Goal: Information Seeking & Learning: Check status

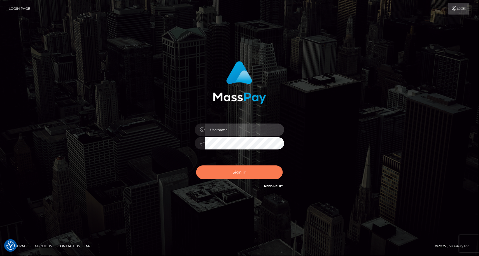
type input "MaryJoy"
click at [242, 176] on button "Sign in" at bounding box center [239, 172] width 87 height 14
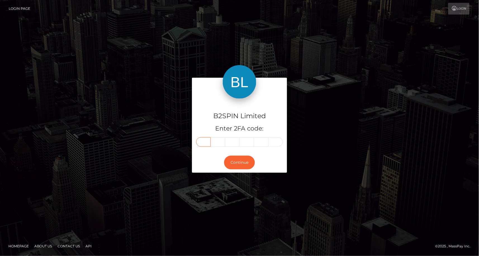
click at [206, 144] on input "text" at bounding box center [203, 141] width 15 height 9
type input "6"
type input "9"
type input "4"
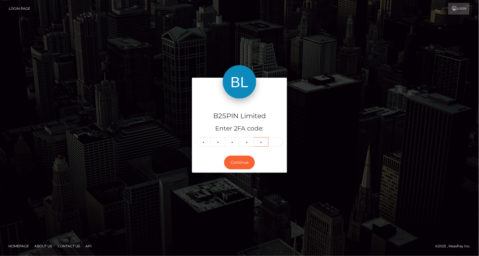
type input "4"
type input "7"
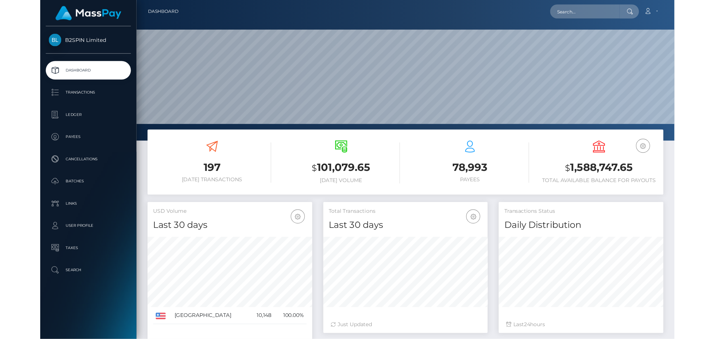
scroll to position [99, 124]
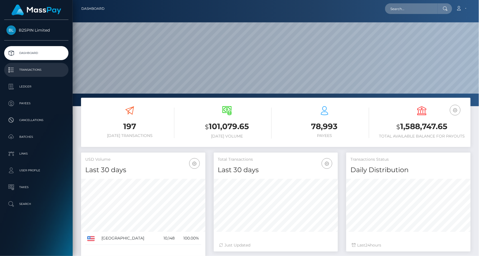
drag, startPoint x: 58, startPoint y: 217, endPoint x: 51, endPoint y: 71, distance: 146.0
click at [59, 215] on div "B2SPIN Limited Dashboard Transactions Ledger Payees Cancellations Batches" at bounding box center [36, 137] width 73 height 235
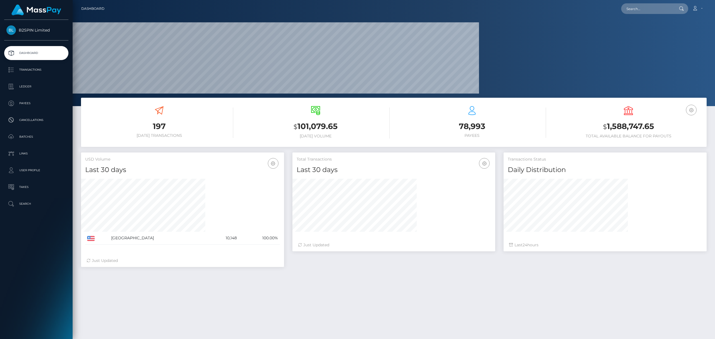
scroll to position [99, 203]
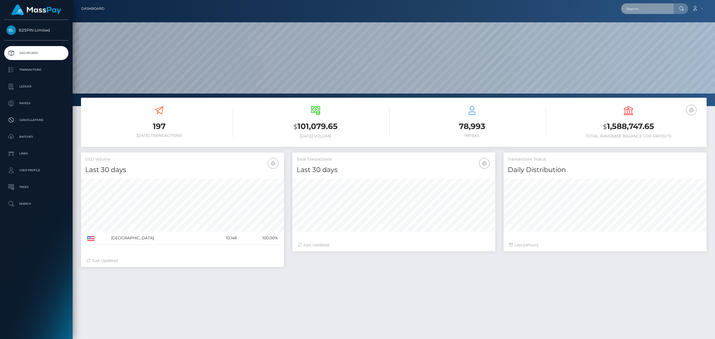
click at [473, 8] on input "text" at bounding box center [647, 8] width 53 height 11
paste input "aac1a751-891f-4934-aff1-ebbf15126070"
click at [473, 10] on input "aac1a751-891f-4934-aff1-ebbf15126070" at bounding box center [647, 8] width 53 height 11
paste input "3410903"
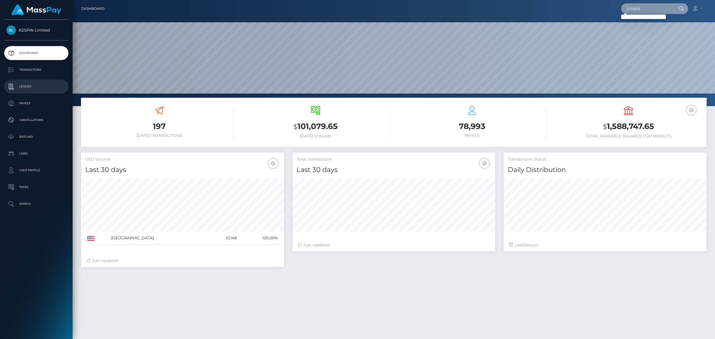
type input "3410903"
click at [44, 89] on p "Ledger" at bounding box center [36, 86] width 60 height 8
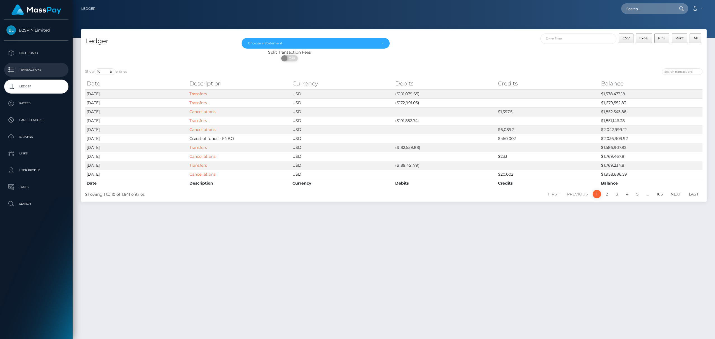
click at [49, 72] on p "Transactions" at bounding box center [36, 70] width 60 height 8
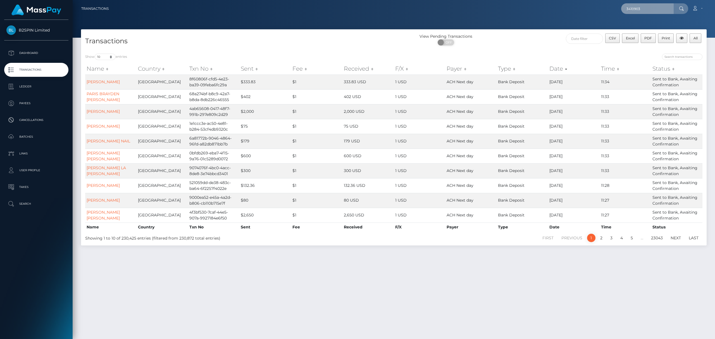
click at [647, 7] on input "3410903" at bounding box center [647, 8] width 53 height 11
paste input "1959329742"
type input "1959329742"
click at [643, 27] on link "RAFAEL JR QUINTANILLA" at bounding box center [657, 29] width 73 height 10
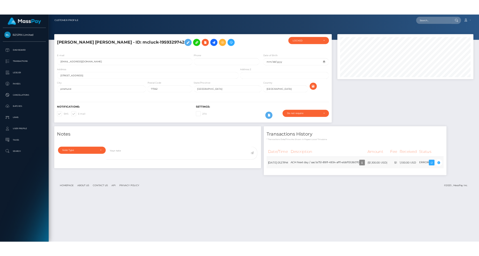
scroll to position [67, 203]
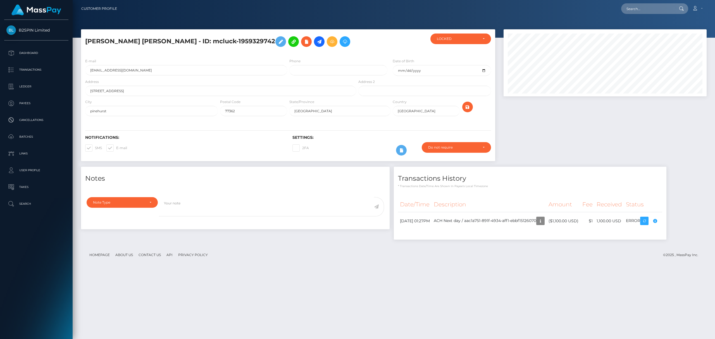
drag, startPoint x: 341, startPoint y: 296, endPoint x: 334, endPoint y: 300, distance: 7.9
click at [341, 256] on div "RAFAEL JR QUINTANILLA - ID: mcluck-1959329742 LOCKED LOCKED" at bounding box center [394, 181] width 642 height 305
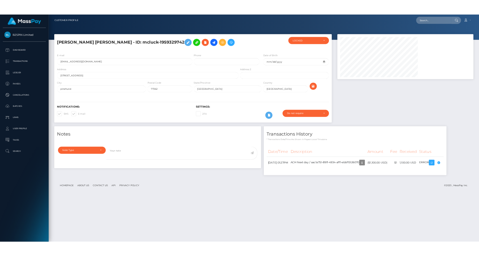
scroll to position [279269, 279211]
